Goal: Task Accomplishment & Management: Use online tool/utility

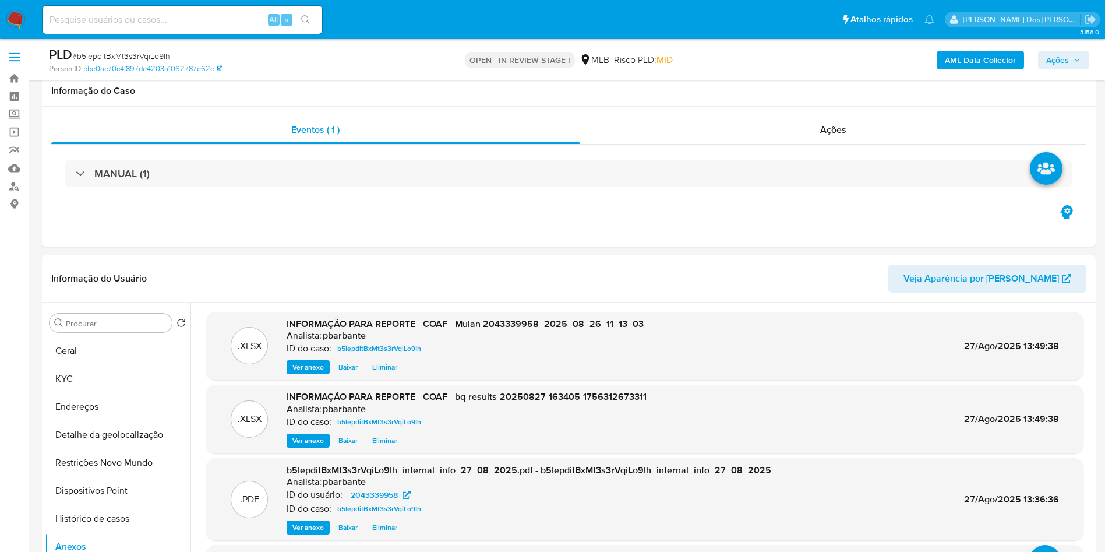
select select "10"
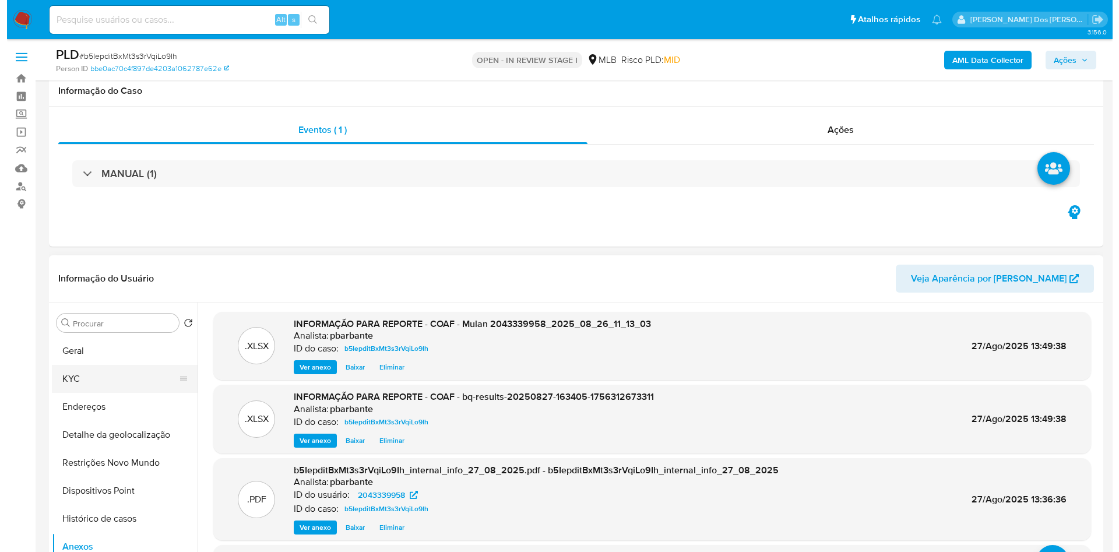
scroll to position [101, 0]
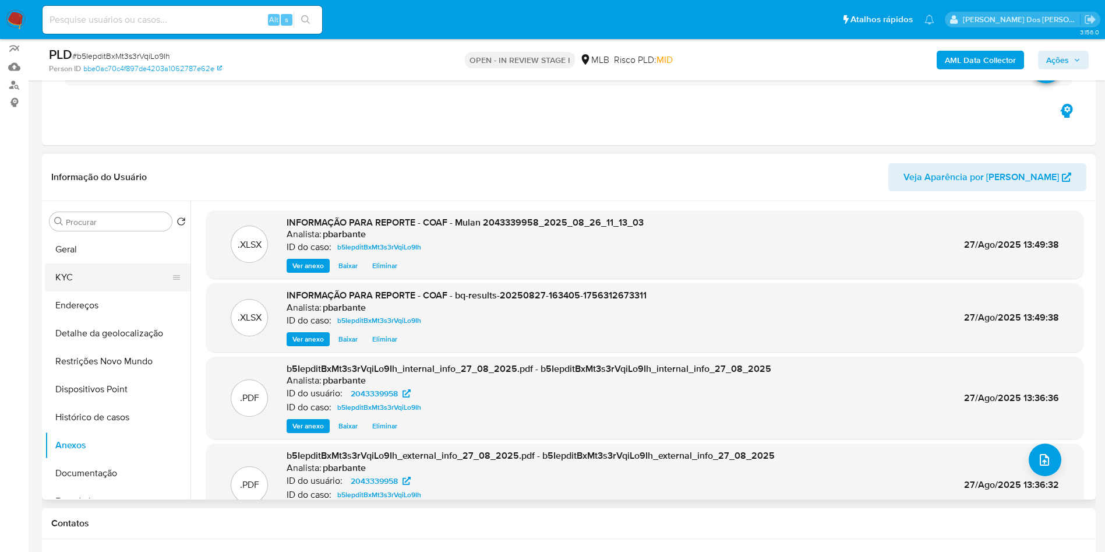
click at [121, 291] on button "KYC" at bounding box center [113, 277] width 136 height 28
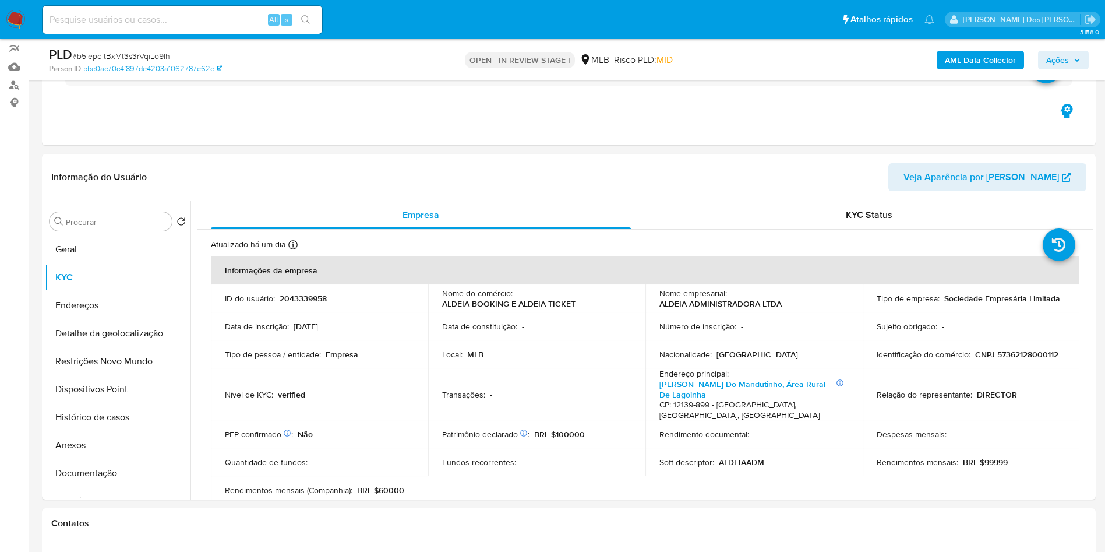
click at [1059, 65] on span "Ações" at bounding box center [1057, 60] width 23 height 19
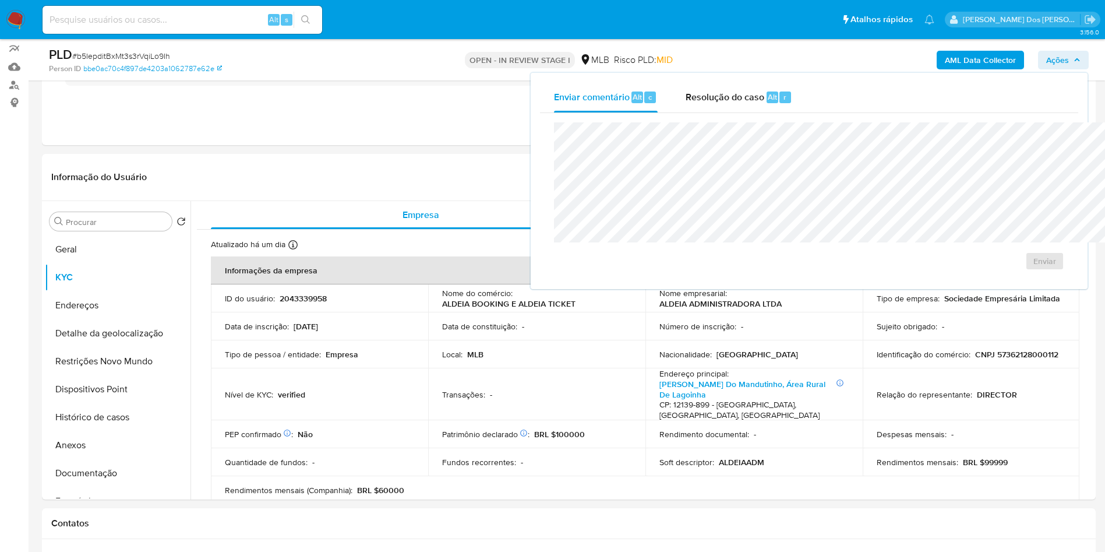
click at [660, 119] on div "Enviar" at bounding box center [809, 196] width 538 height 167
click at [660, 114] on div "Enviar" at bounding box center [809, 196] width 538 height 167
click at [686, 109] on div "Resolução do caso Alt r" at bounding box center [739, 97] width 107 height 30
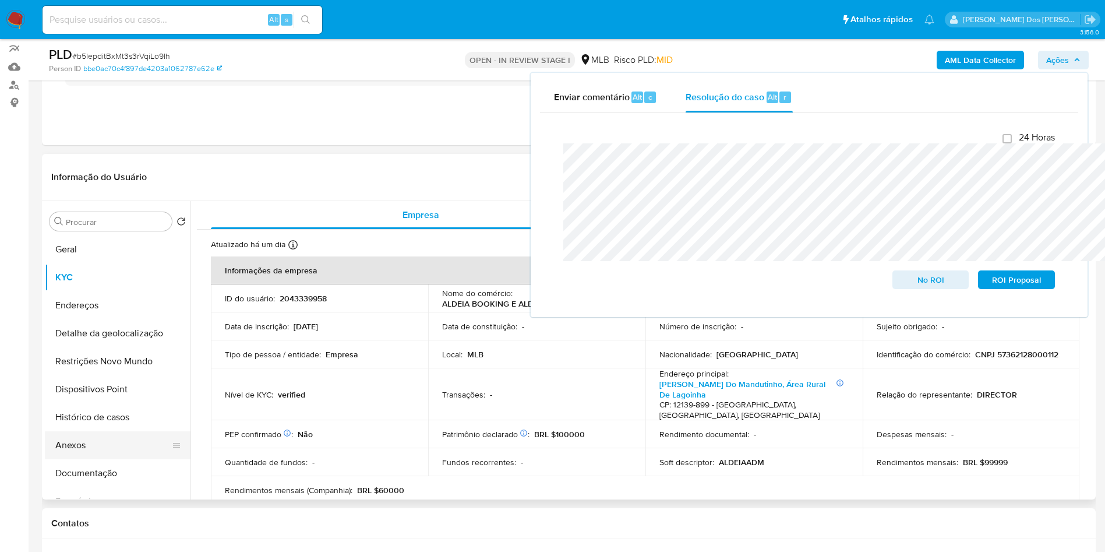
click at [72, 459] on button "Anexos" at bounding box center [113, 445] width 136 height 28
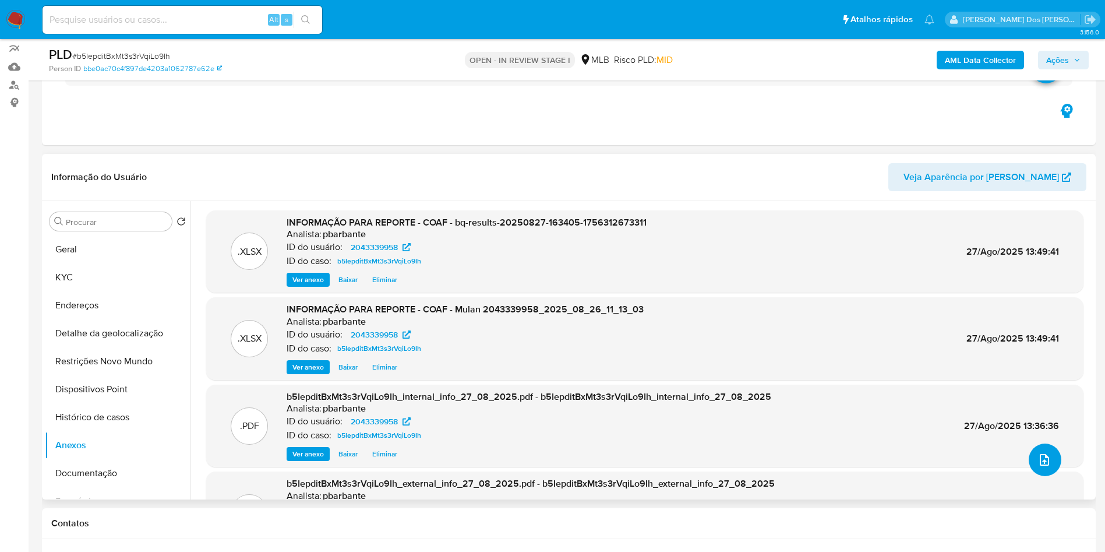
click at [1044, 476] on button "upload-file" at bounding box center [1045, 459] width 33 height 33
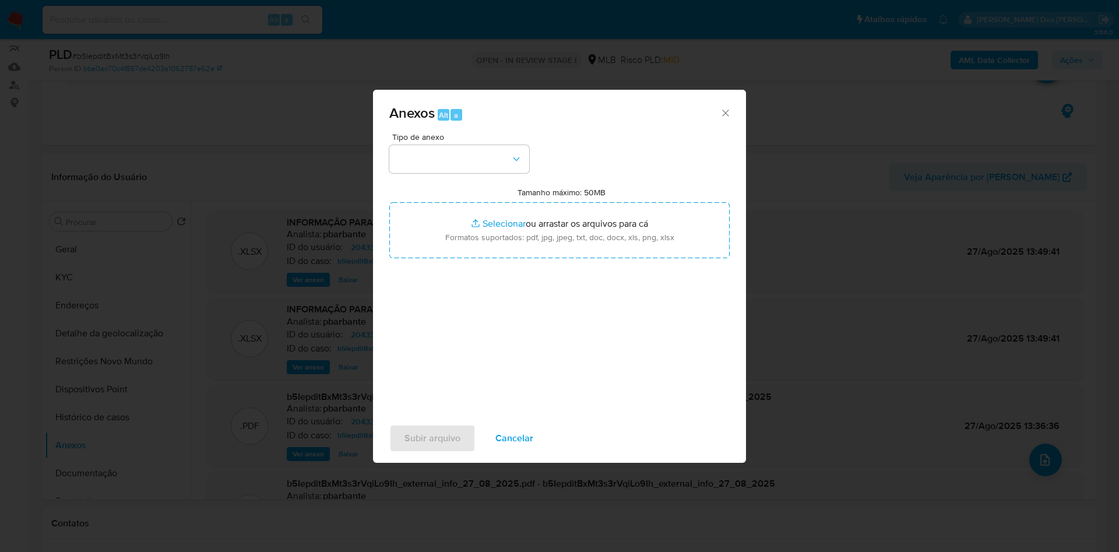
click at [454, 133] on span "Tipo de anexo" at bounding box center [462, 137] width 140 height 8
click at [437, 145] on button "button" at bounding box center [459, 159] width 140 height 28
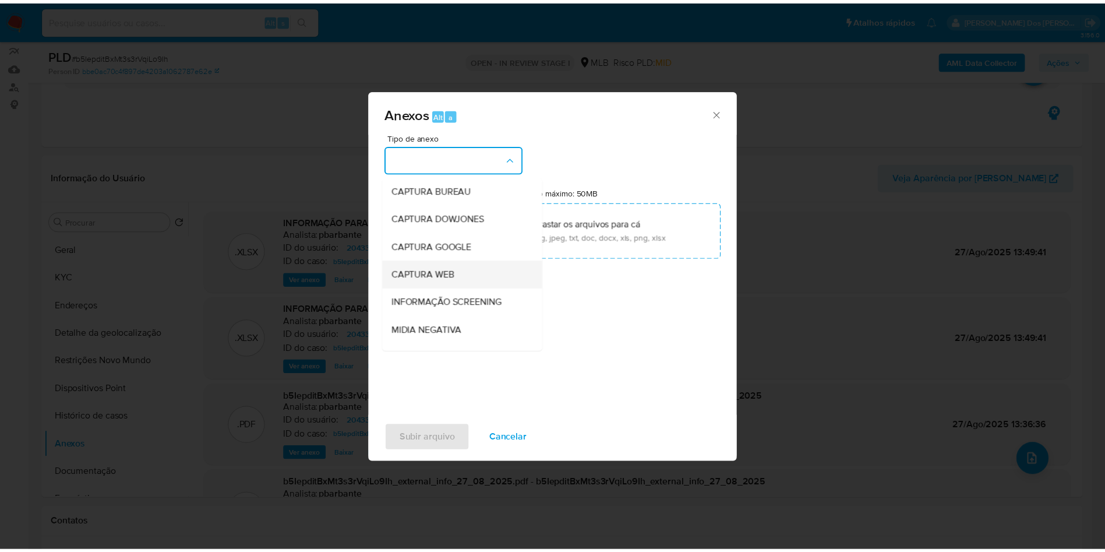
scroll to position [156, 0]
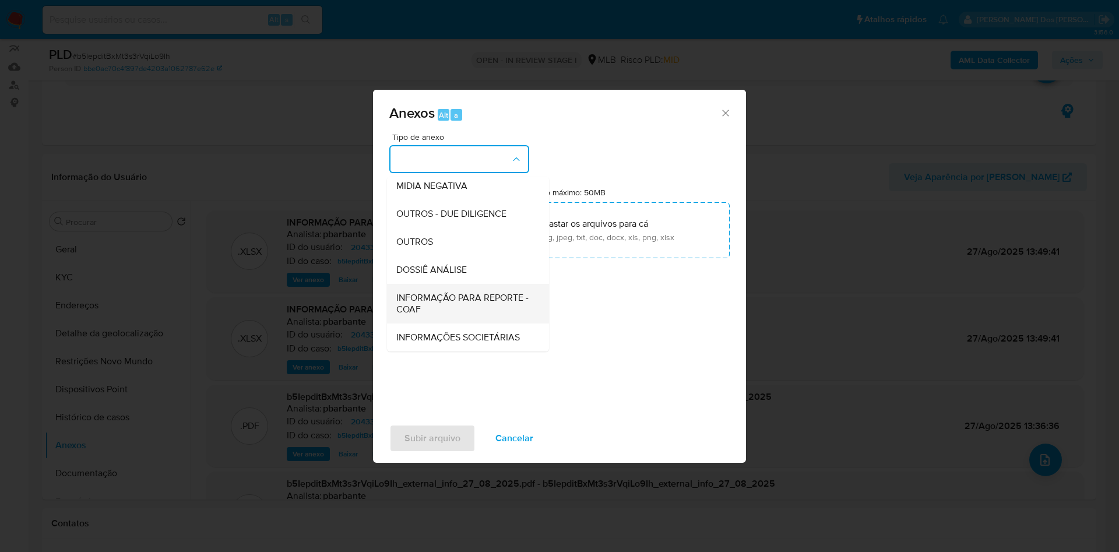
click at [425, 292] on span "INFORMAÇÃO PARA REPORTE - COAF" at bounding box center [464, 303] width 136 height 23
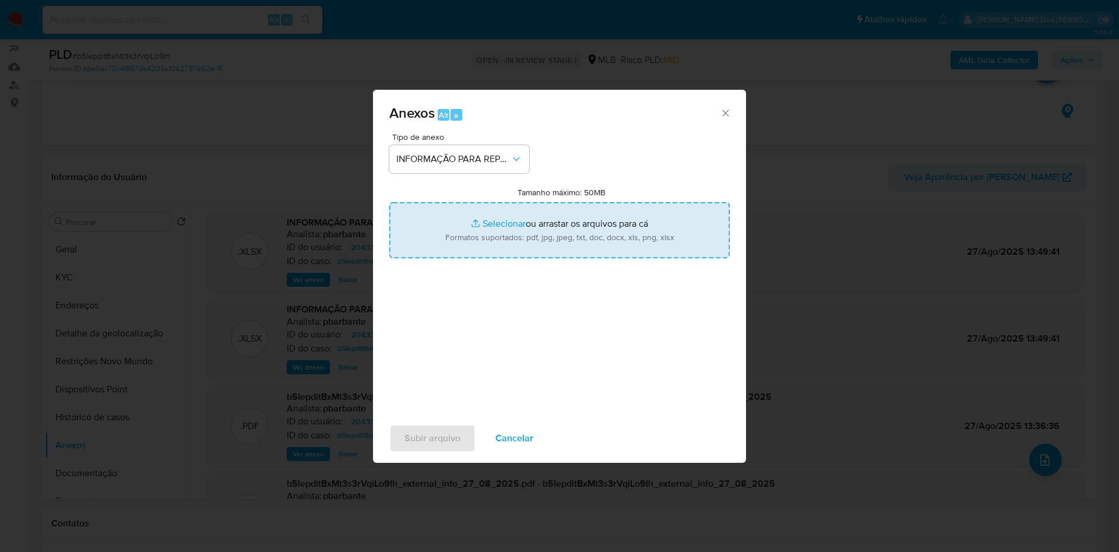
type input "C:\fakepath\SAR - XXX - CNPJ 57362128000112 - ALDEIA ADMINISTRADORA LTDA.pdf"
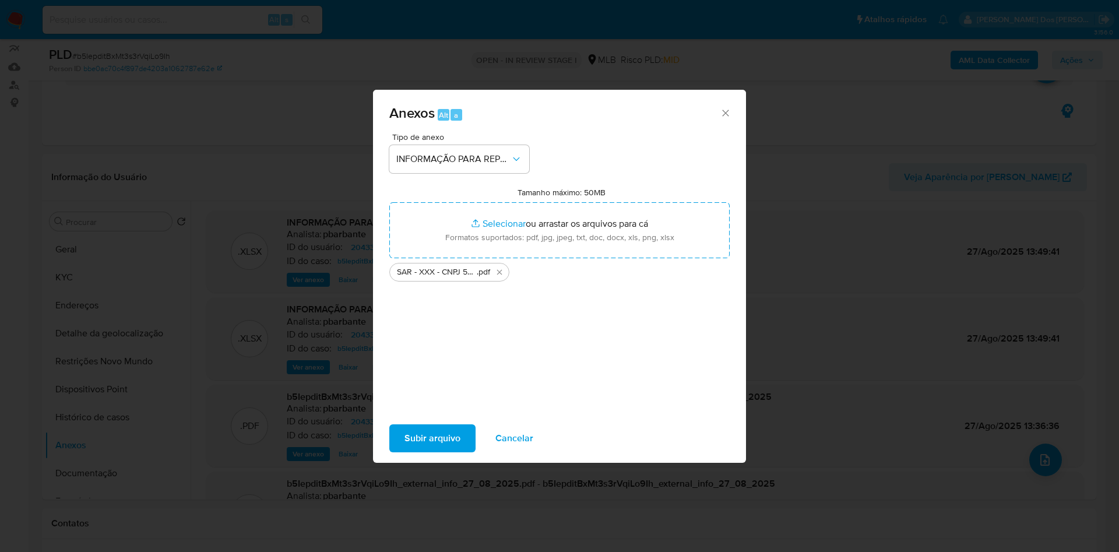
click at [408, 450] on span "Subir arquivo" at bounding box center [432, 438] width 56 height 26
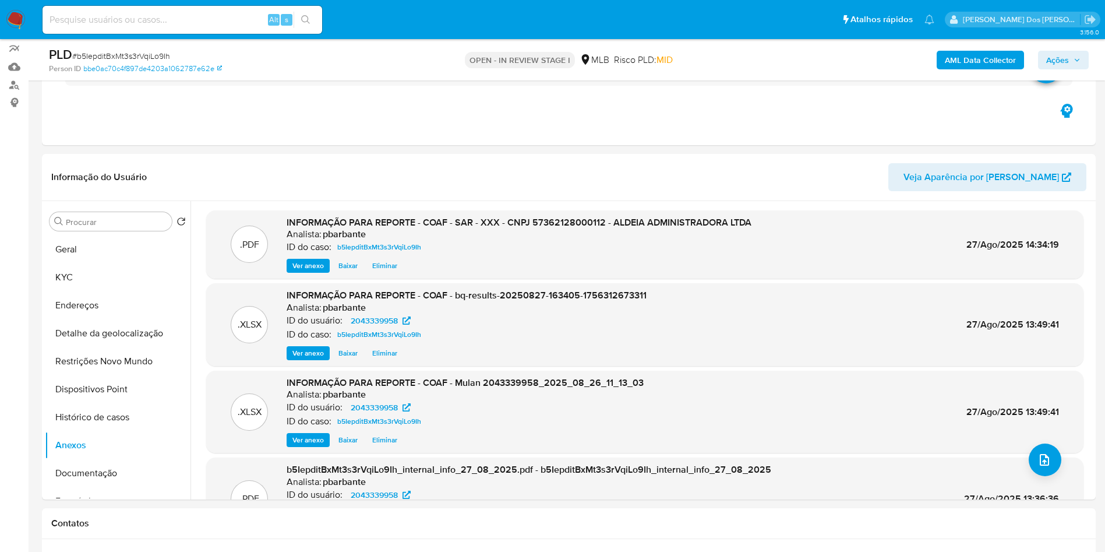
click at [1075, 58] on icon "button" at bounding box center [1077, 60] width 7 height 7
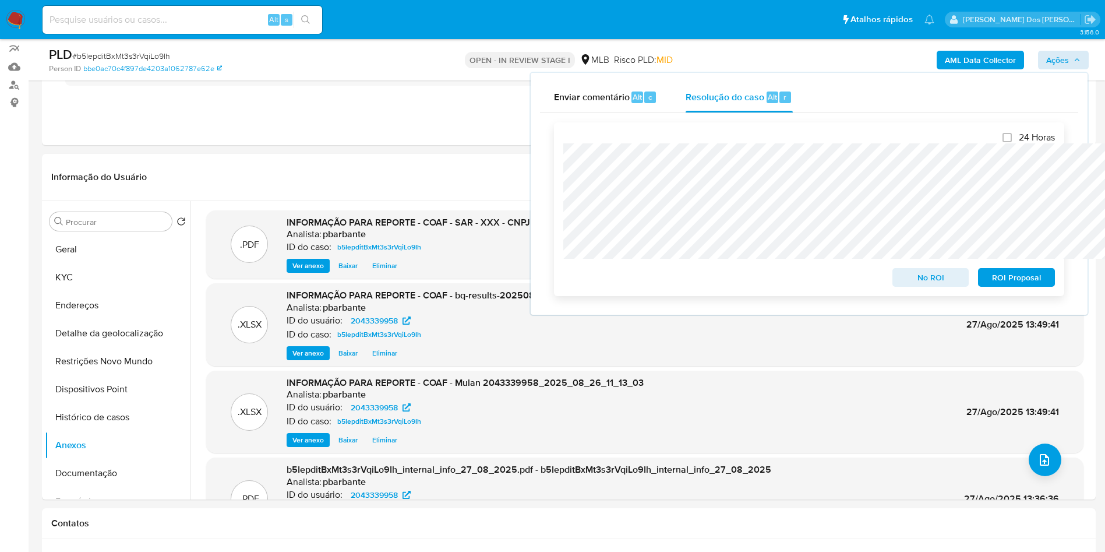
click at [1015, 285] on span "ROI Proposal" at bounding box center [1016, 277] width 61 height 16
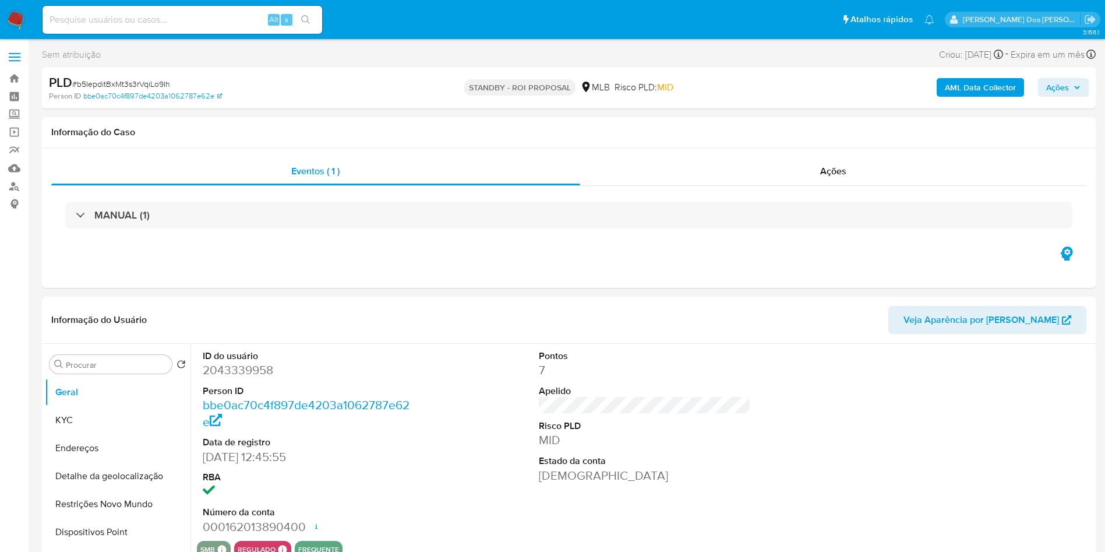
select select "10"
